Goal: Participate in discussion: Engage in conversation with other users on a specific topic

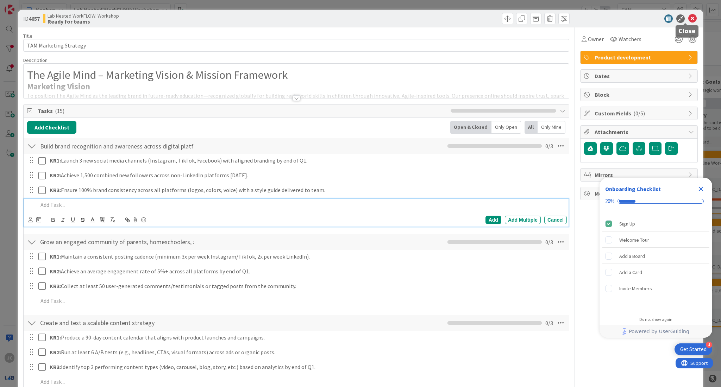
click at [689, 19] on icon at bounding box center [693, 18] width 8 height 8
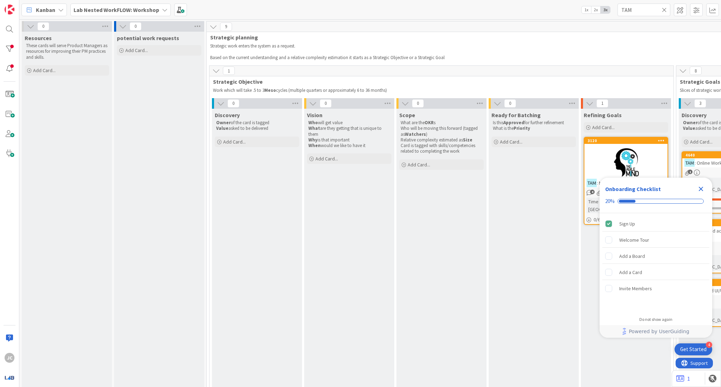
click at [701, 192] on icon "Close Checklist" at bounding box center [701, 189] width 8 height 8
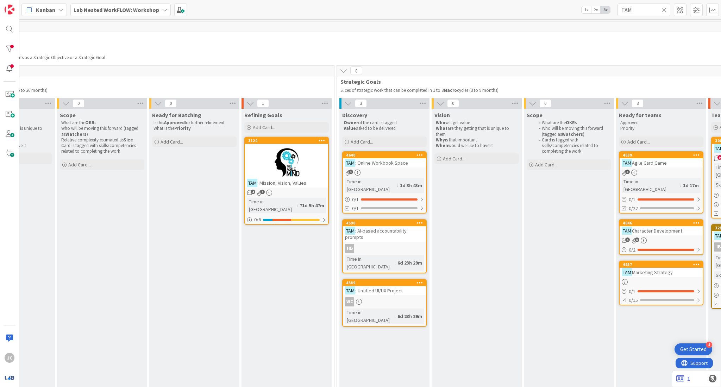
scroll to position [0, 341]
click at [254, 163] on div at bounding box center [285, 163] width 83 height 32
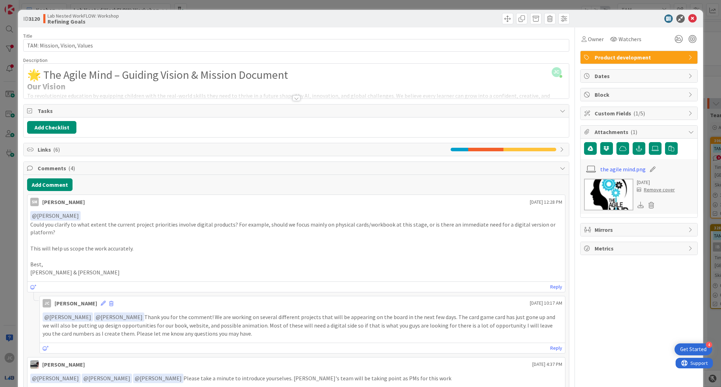
click at [293, 98] on div at bounding box center [297, 98] width 8 height 6
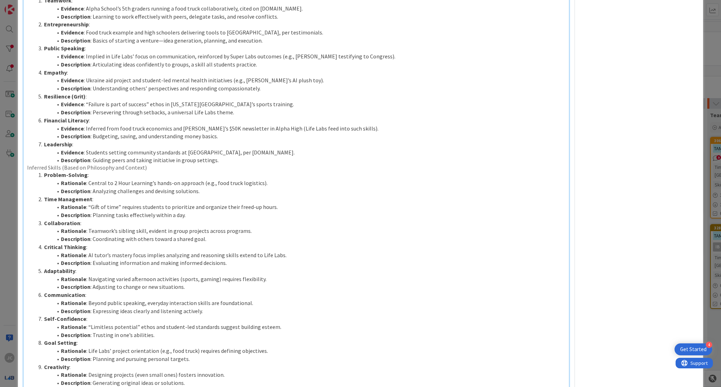
scroll to position [724, 0]
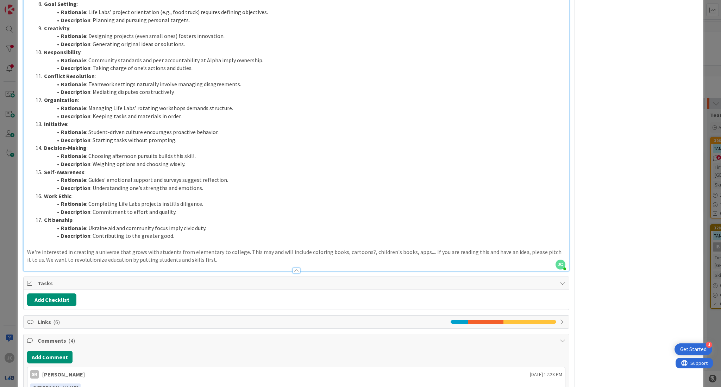
click at [560, 324] on icon at bounding box center [563, 323] width 6 height 6
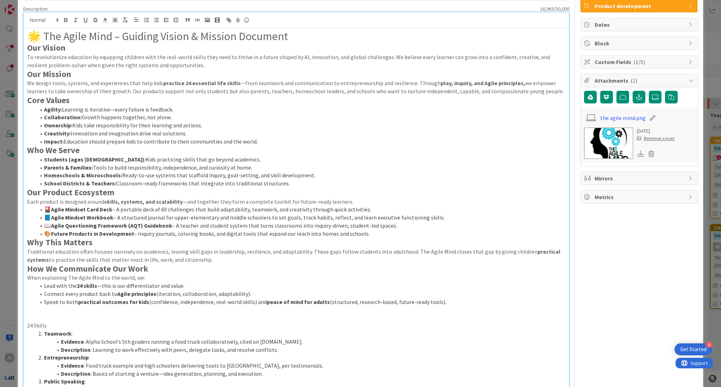
scroll to position [0, 0]
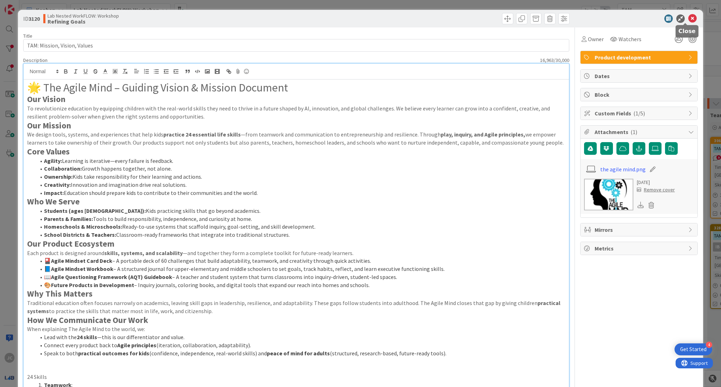
click at [689, 19] on icon at bounding box center [693, 18] width 8 height 8
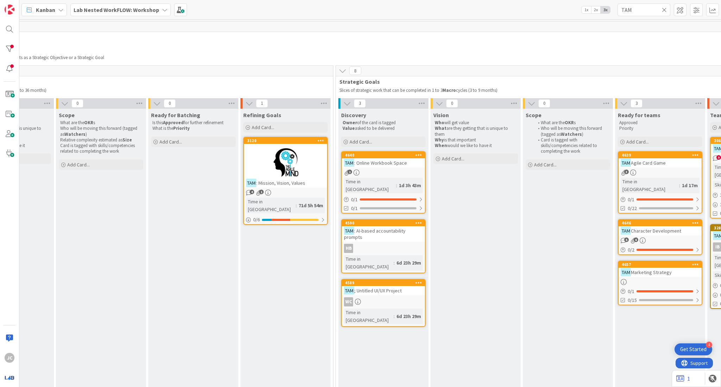
click at [390, 244] on div "HB" at bounding box center [383, 248] width 83 height 9
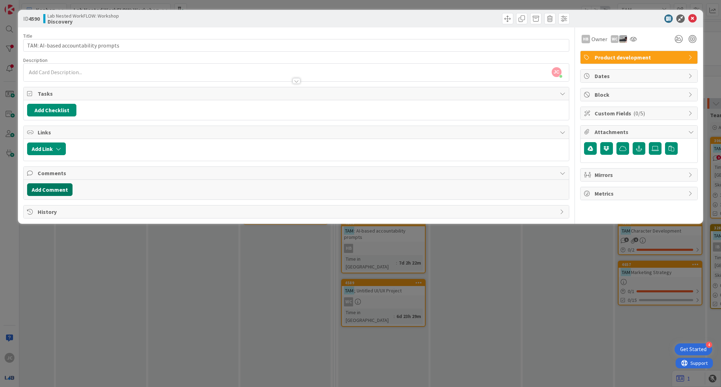
click at [49, 193] on button "Add Comment" at bounding box center [49, 190] width 45 height 13
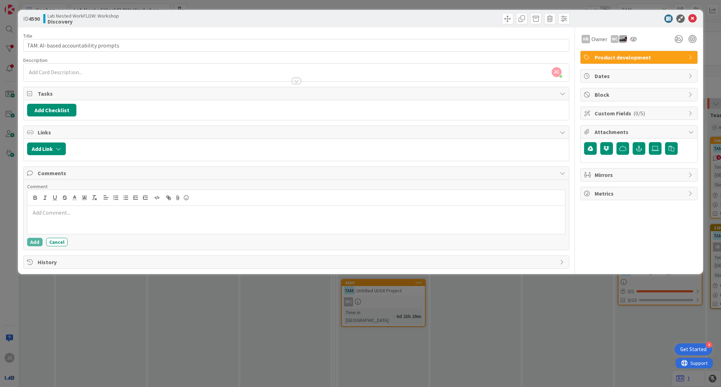
click at [77, 216] on p at bounding box center [296, 213] width 532 height 8
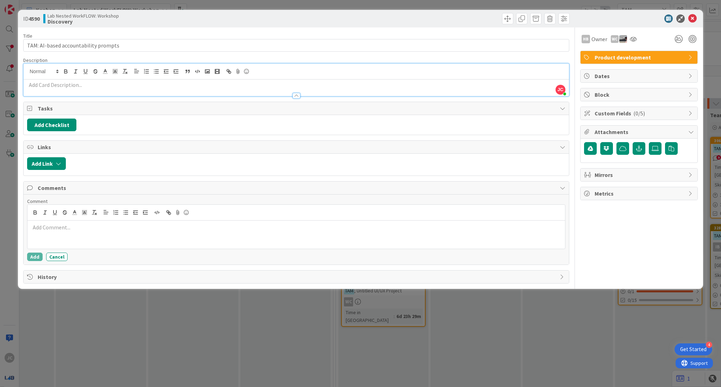
click at [89, 73] on div "[PERSON_NAME] just joined" at bounding box center [297, 80] width 546 height 32
click at [86, 87] on p at bounding box center [296, 85] width 539 height 8
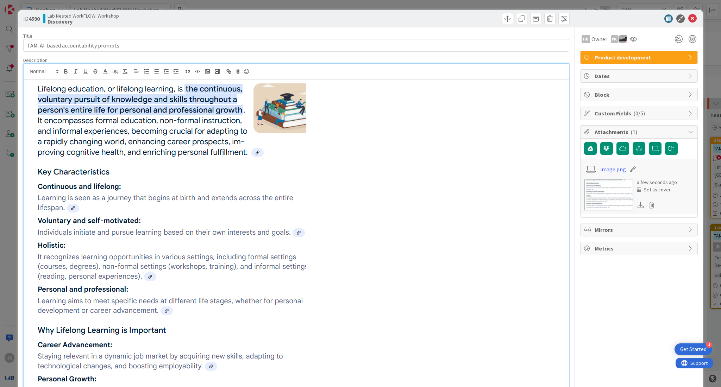
click at [380, 204] on p at bounding box center [296, 238] width 539 height 314
click at [690, 17] on div at bounding box center [635, 18] width 125 height 8
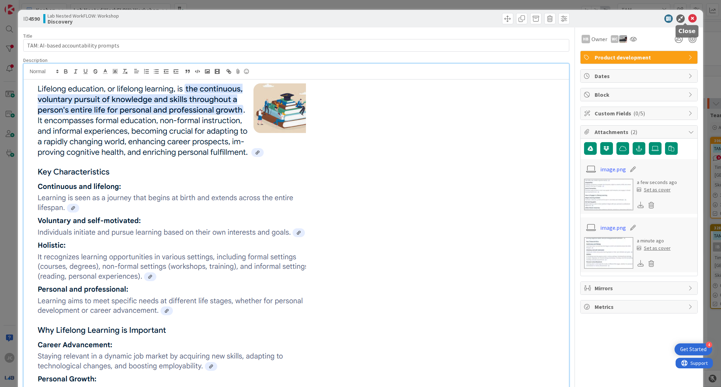
click at [689, 18] on icon at bounding box center [693, 18] width 8 height 8
